Goal: Task Accomplishment & Management: Manage account settings

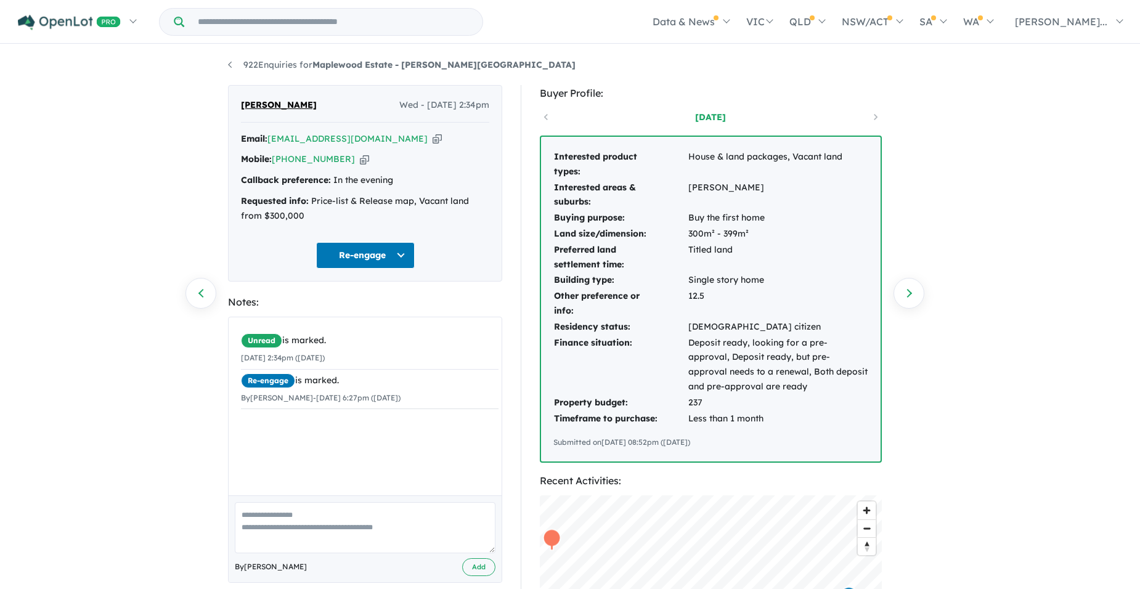
click at [360, 163] on icon "button" at bounding box center [364, 159] width 9 height 13
click at [433, 138] on icon "button" at bounding box center [437, 138] width 9 height 13
click at [290, 529] on textarea at bounding box center [365, 527] width 261 height 51
type textarea "*"
type textarea "**********"
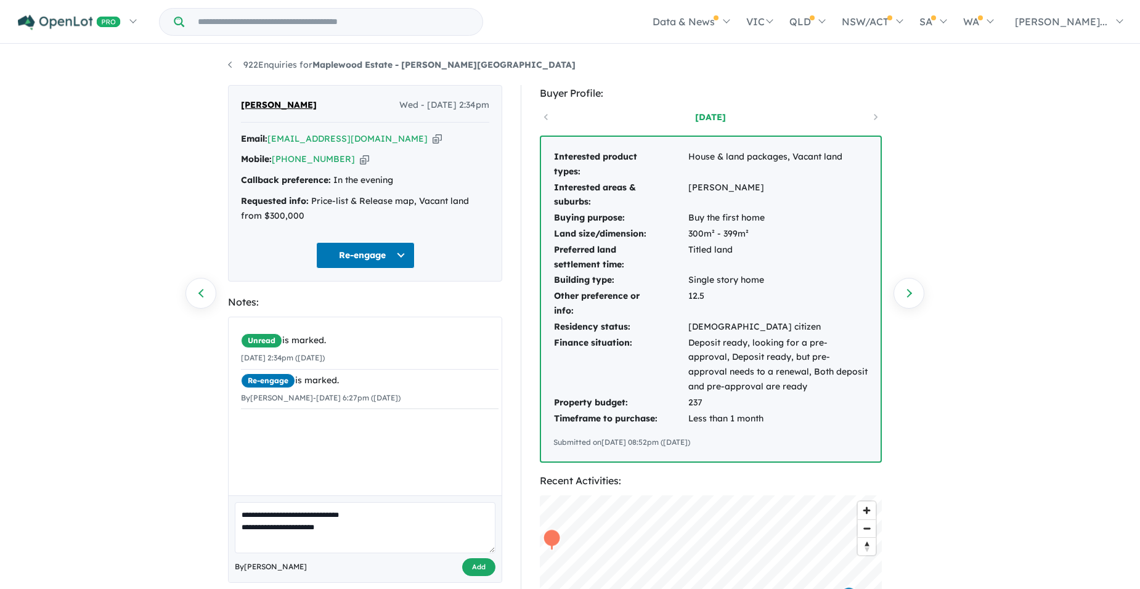
click at [486, 568] on button "Add" at bounding box center [478, 567] width 33 height 18
